Goal: Answer question/provide support

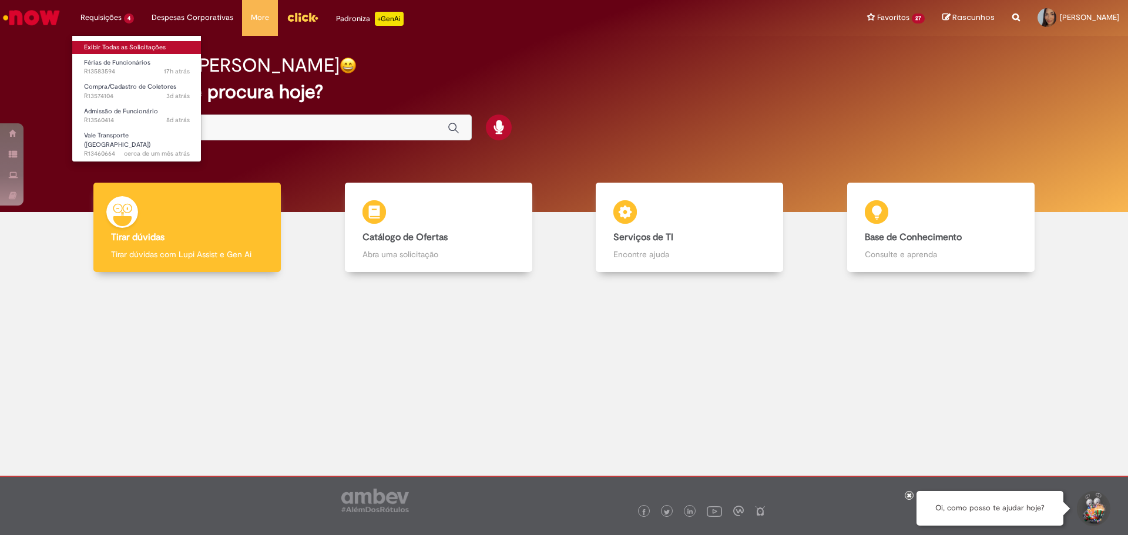
click at [126, 44] on link "Exibir Todas as Solicitações" at bounding box center [136, 47] width 129 height 13
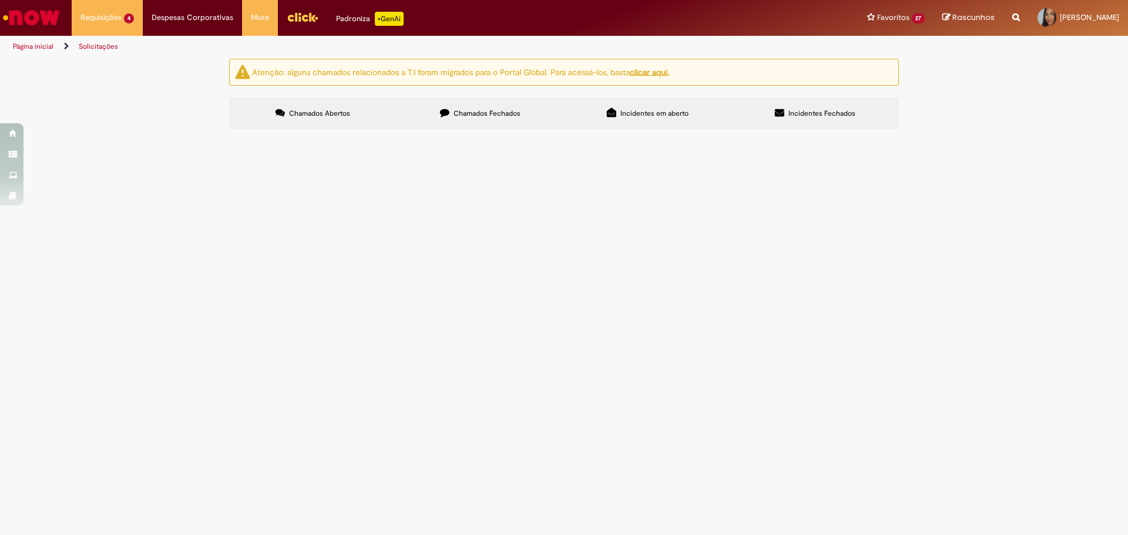
click at [0, 0] on span "Solicito o contrato de trabalho do ex colaborador [PERSON_NAME], ID 99841227" at bounding box center [0, 0] width 0 height 0
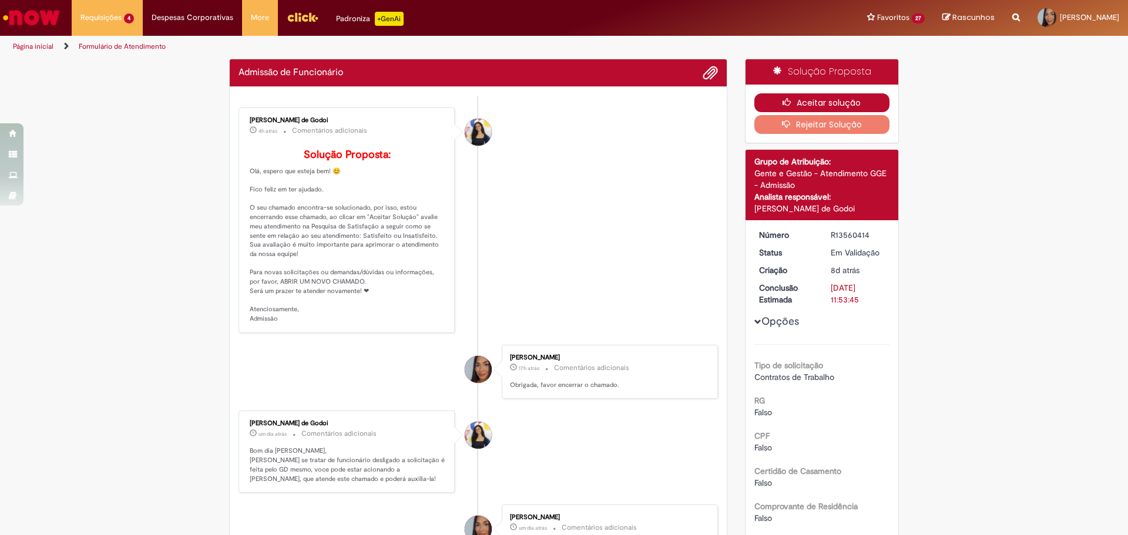
click at [825, 103] on button "Aceitar solução" at bounding box center [822, 102] width 136 height 19
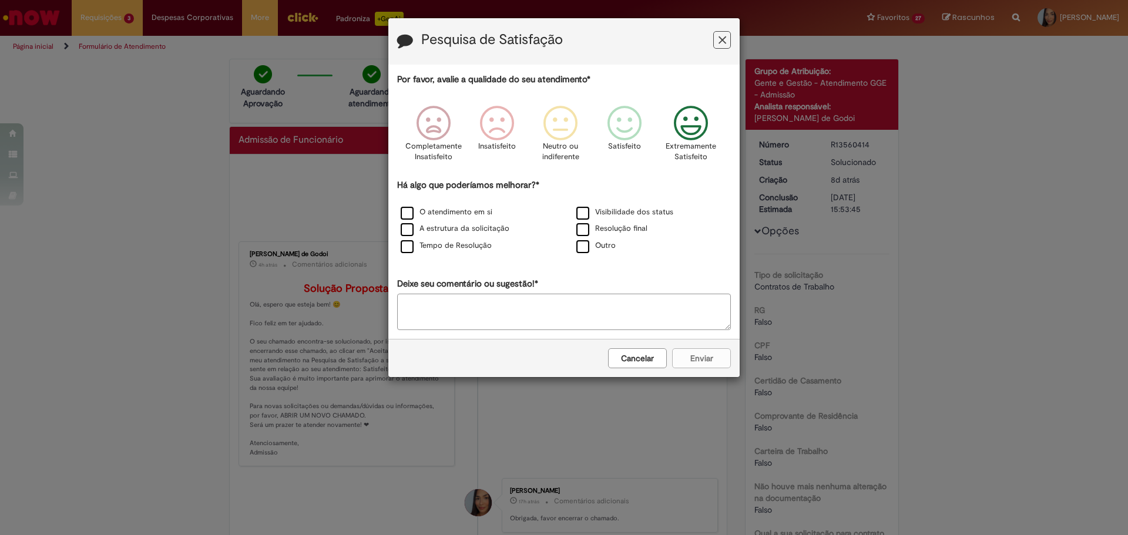
click at [694, 113] on icon "Feedback" at bounding box center [691, 123] width 44 height 35
click at [432, 212] on label "O atendimento em si" at bounding box center [447, 212] width 92 height 11
click at [622, 214] on label "Visibilidade dos status" at bounding box center [624, 212] width 97 height 11
click at [483, 211] on label "O atendimento em si" at bounding box center [447, 212] width 92 height 11
click at [634, 126] on icon "Feedback" at bounding box center [628, 123] width 44 height 35
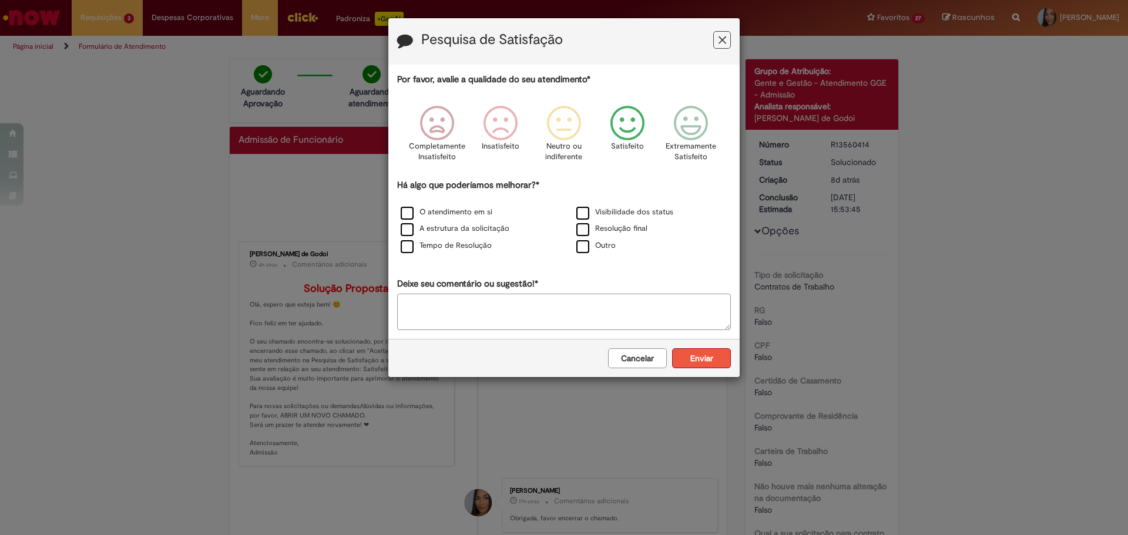
click at [692, 352] on button "Enviar" at bounding box center [701, 358] width 59 height 20
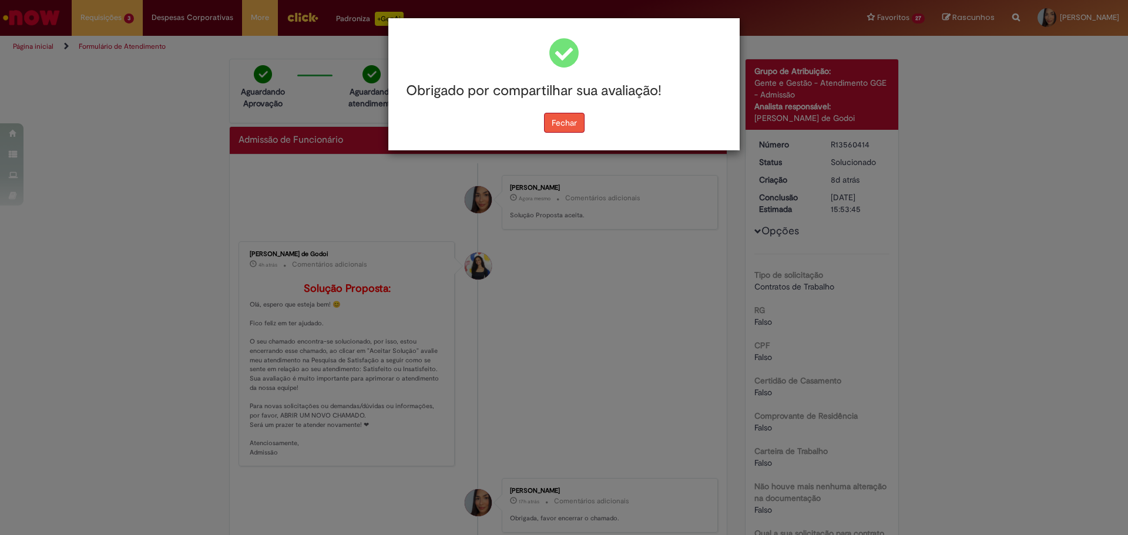
click at [570, 122] on button "Fechar" at bounding box center [564, 123] width 41 height 20
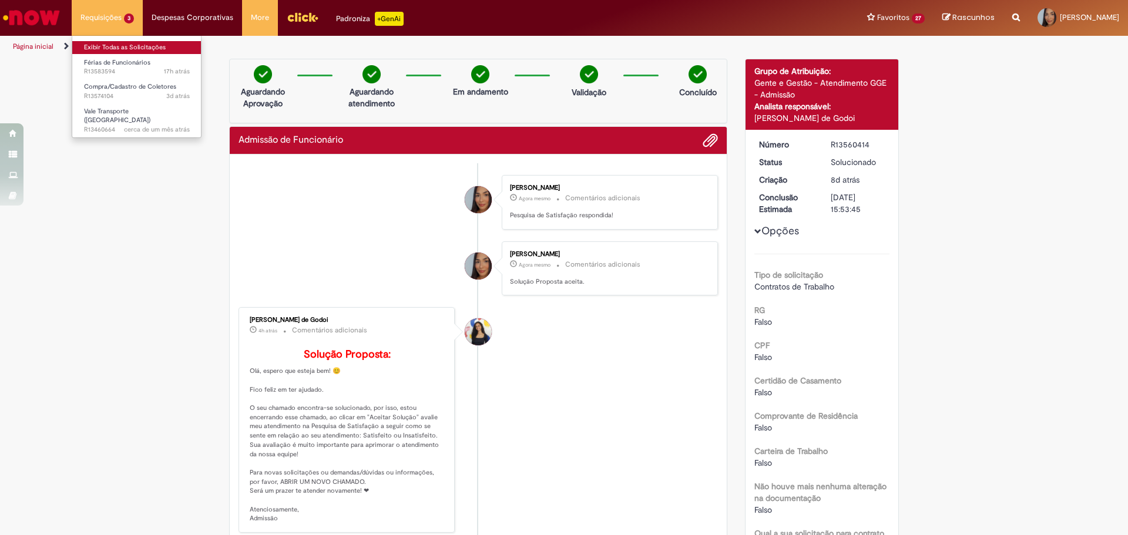
click at [119, 44] on link "Exibir Todas as Solicitações" at bounding box center [136, 47] width 129 height 13
